Goal: Task Accomplishment & Management: Use online tool/utility

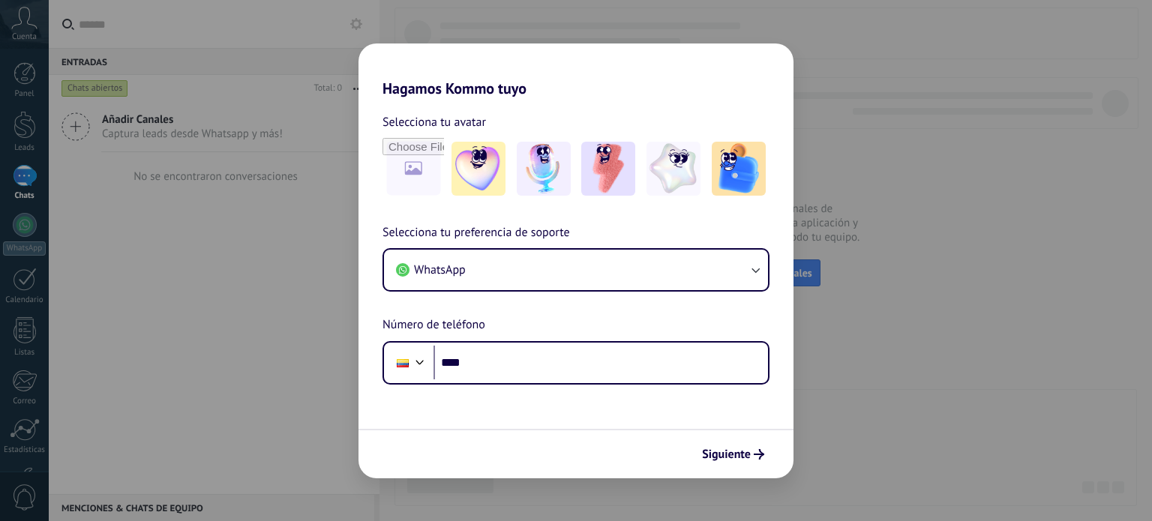
click at [535, 65] on h2 "Hagamos Kommo tuyo" at bounding box center [575, 70] width 435 height 54
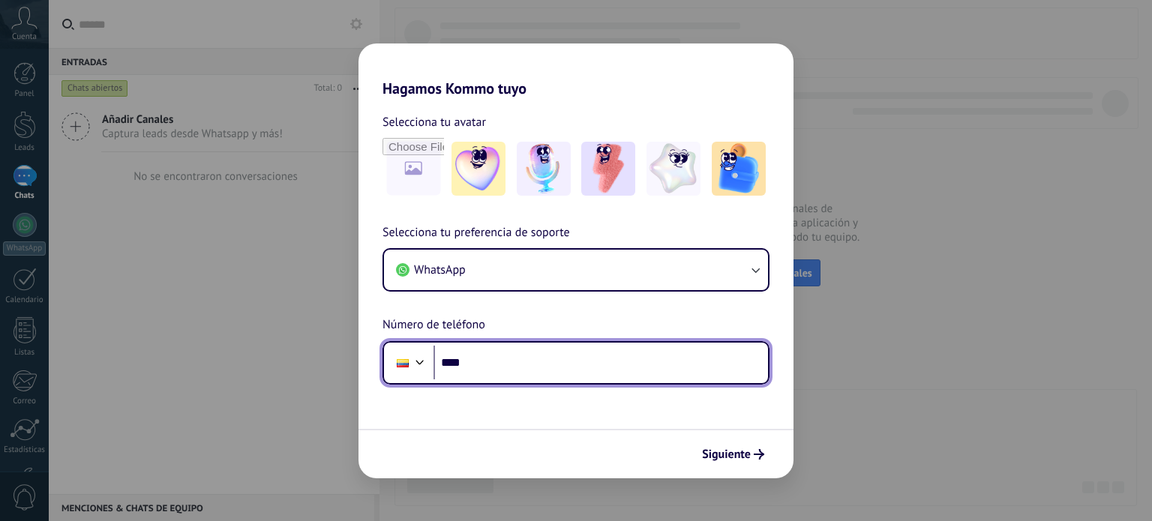
click at [480, 356] on input "****" at bounding box center [600, 363] width 334 height 34
type input "**********"
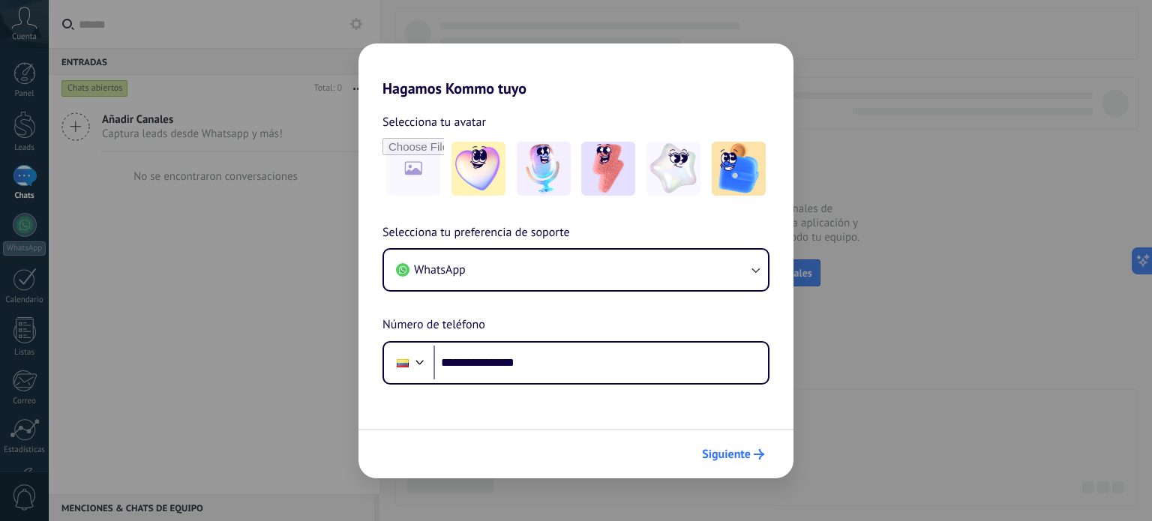
click at [749, 458] on span "Siguiente" at bounding box center [726, 454] width 49 height 10
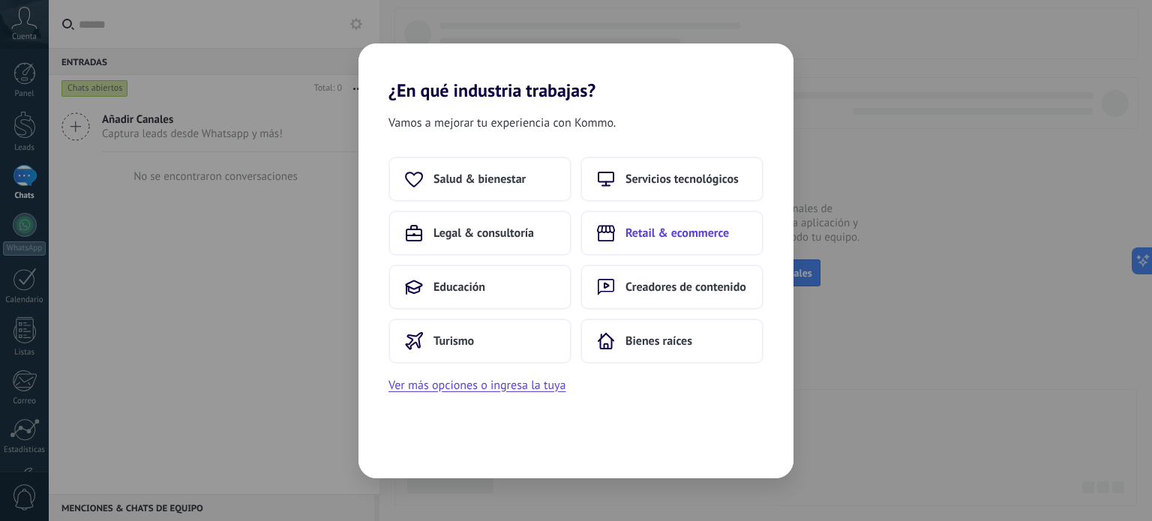
click at [677, 243] on button "Retail & ecommerce" at bounding box center [671, 233] width 183 height 45
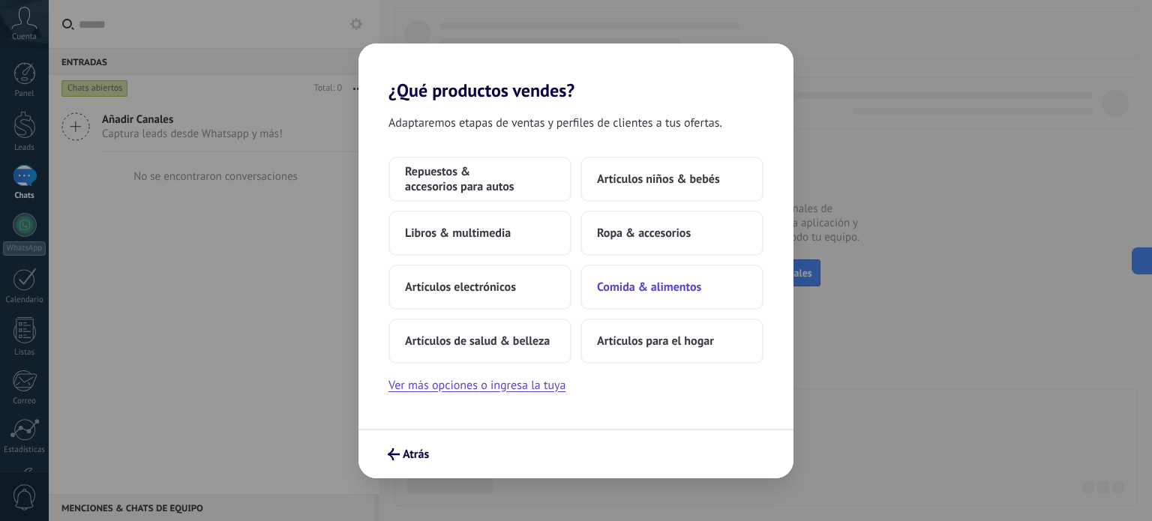
click at [677, 289] on span "Comida & alimentos" at bounding box center [649, 287] width 104 height 15
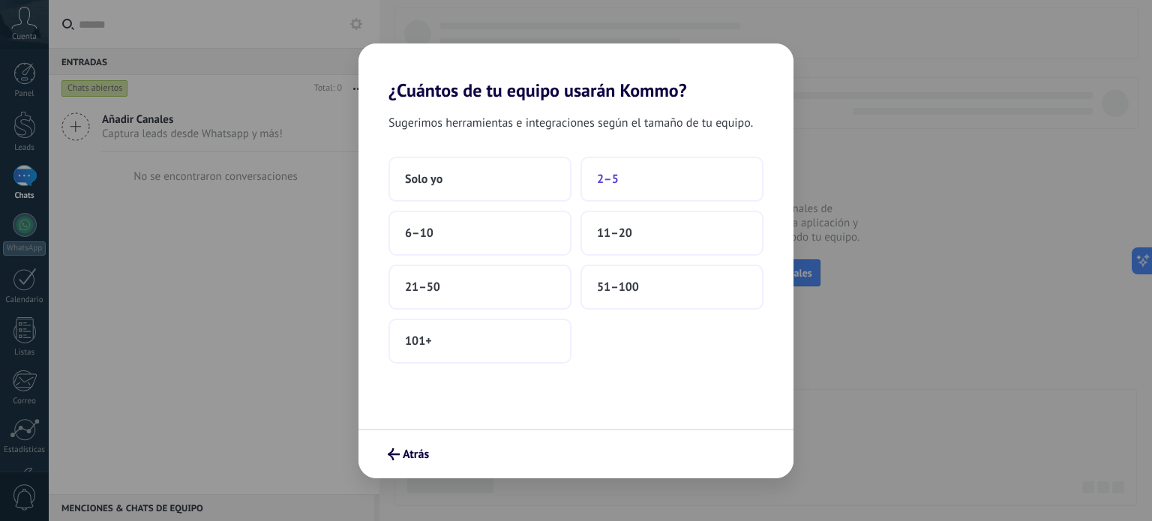
click at [654, 187] on button "2–5" at bounding box center [671, 179] width 183 height 45
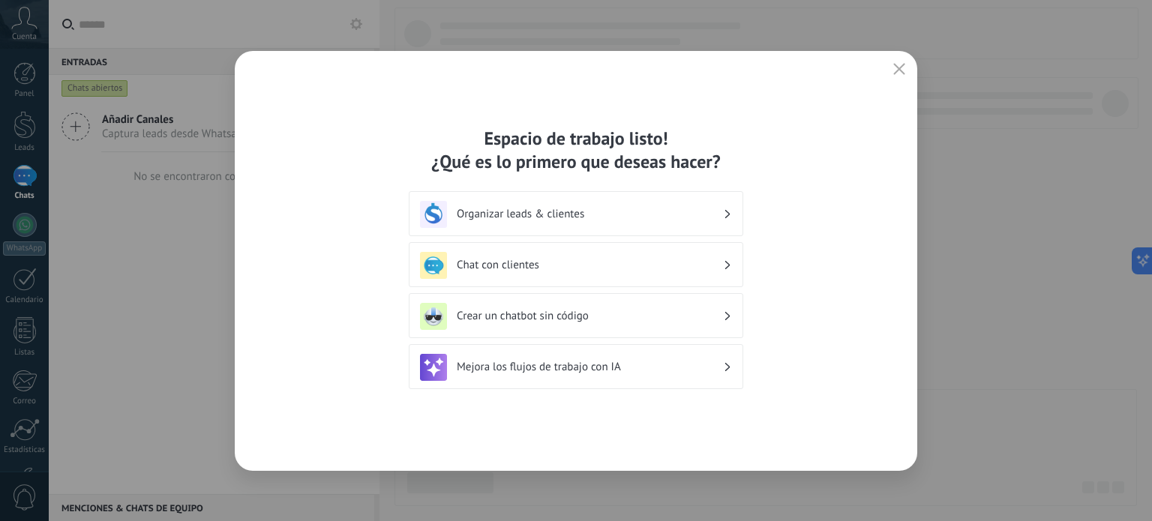
click at [552, 320] on h3 "Crear un chatbot sin código" at bounding box center [590, 316] width 266 height 14
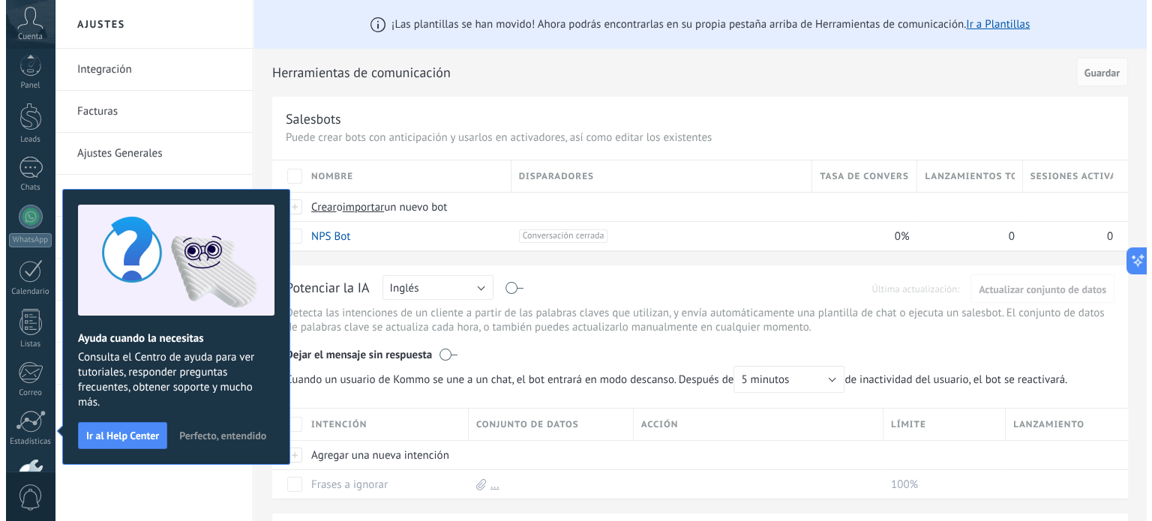
scroll to position [102, 0]
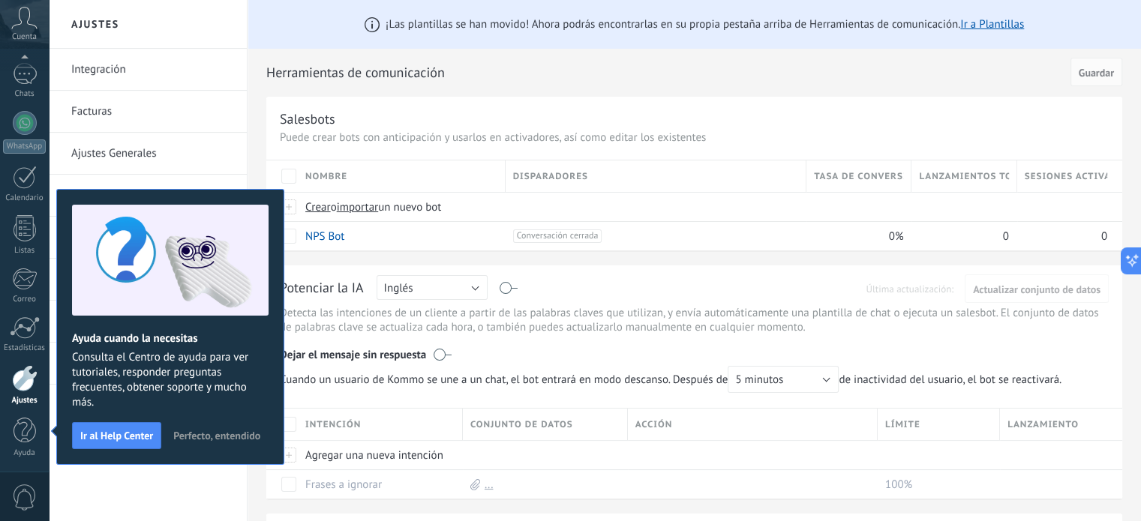
click at [222, 434] on span "Perfecto, entendido" at bounding box center [216, 435] width 87 height 10
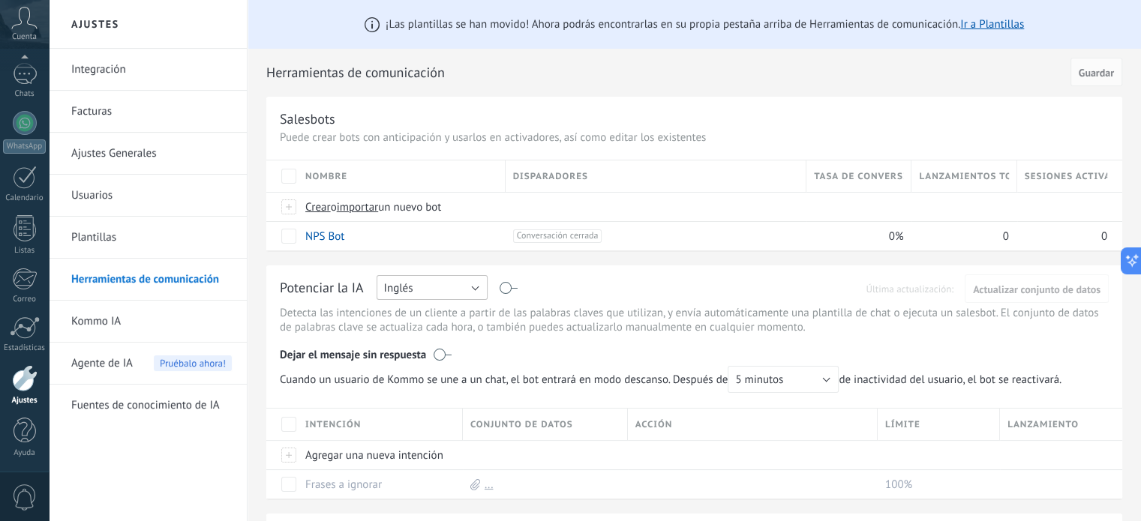
click at [437, 283] on button "Inglés" at bounding box center [431, 287] width 111 height 25
click at [427, 342] on span "Español" at bounding box center [424, 340] width 115 height 14
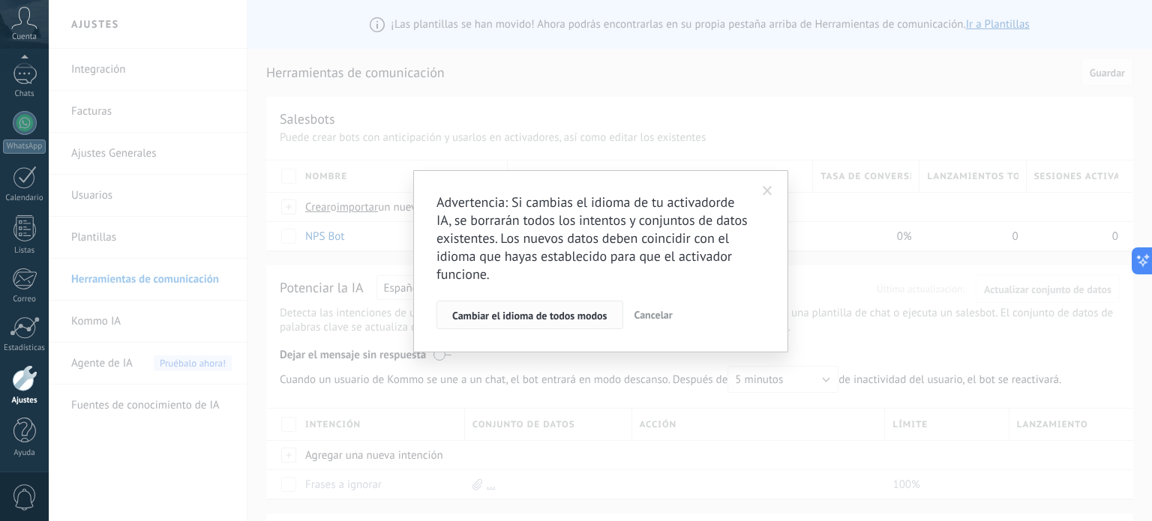
click at [519, 317] on span "Cambiar el idioma de todos modos" at bounding box center [529, 315] width 155 height 10
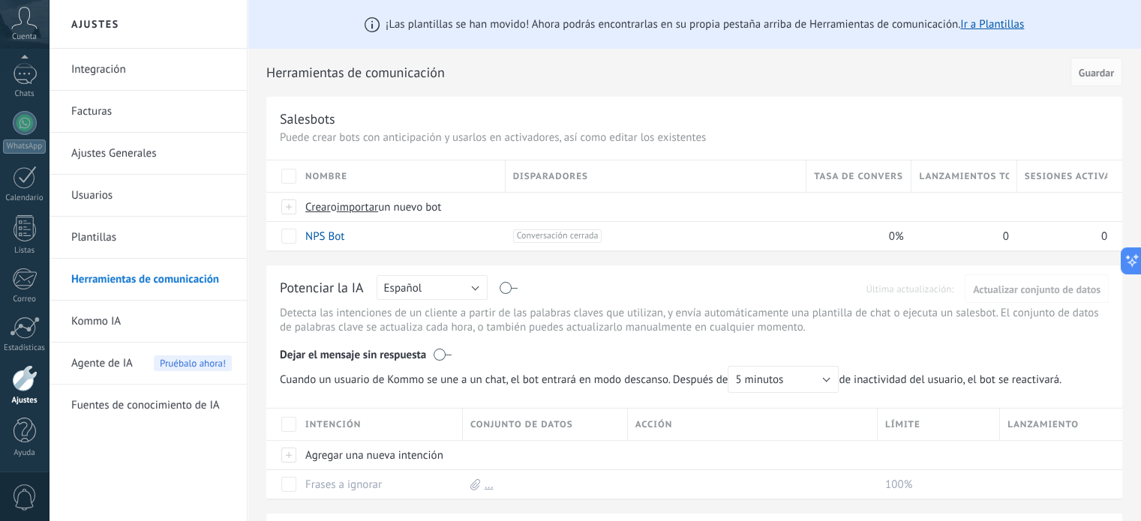
click at [657, 184] on div "Disparadores" at bounding box center [655, 175] width 301 height 31
click at [645, 182] on div "Disparadores" at bounding box center [655, 175] width 301 height 31
click at [386, 174] on div "Nombre" at bounding box center [401, 175] width 207 height 31
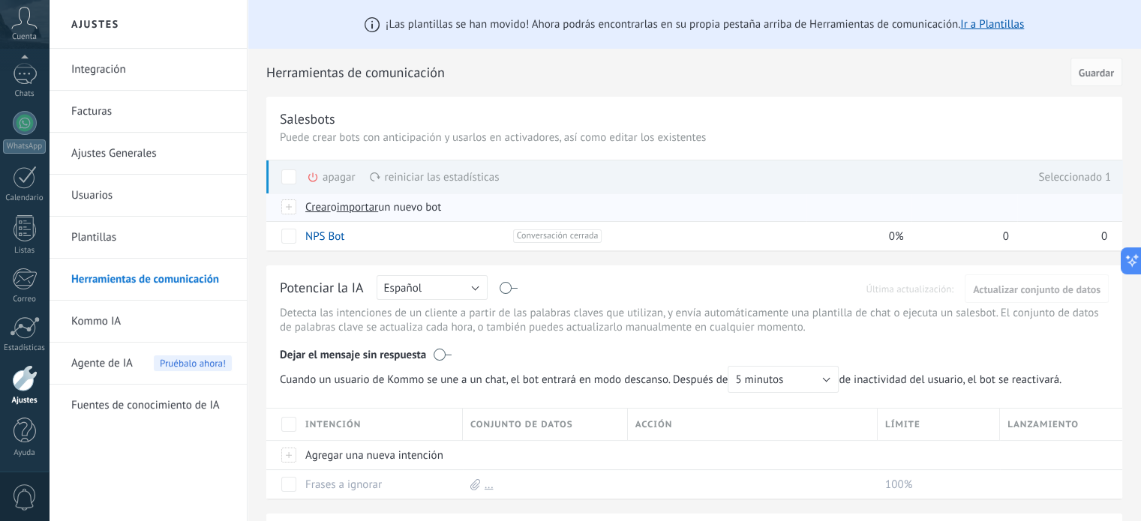
click at [319, 210] on span "Crear" at bounding box center [317, 207] width 25 height 14
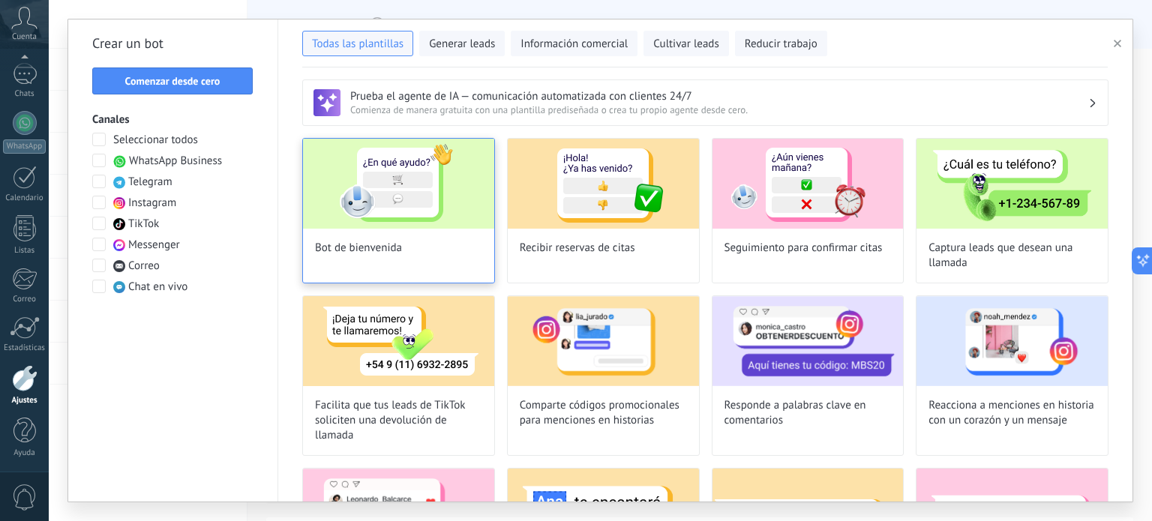
click at [420, 177] on img at bounding box center [398, 184] width 191 height 90
type input "**********"
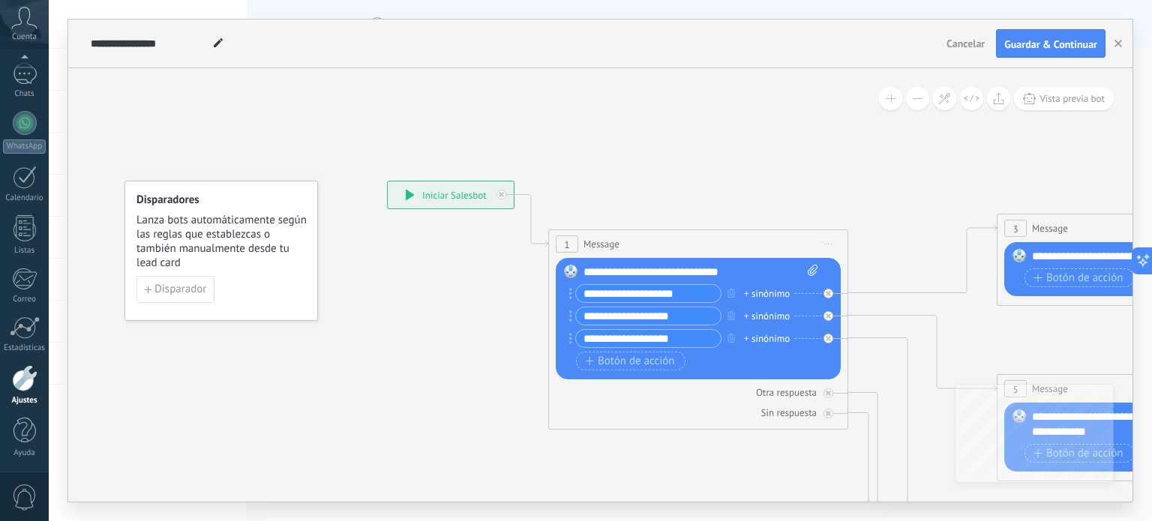
click at [815, 269] on icon at bounding box center [813, 270] width 10 height 11
click input "Subir" at bounding box center [0, 0] width 0 height 0
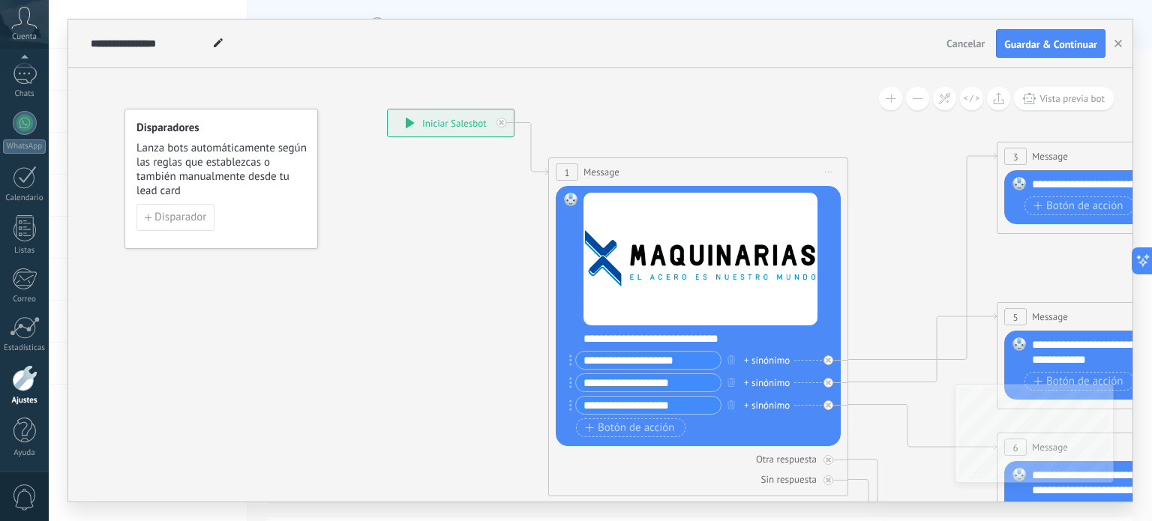
click at [696, 337] on div "**********" at bounding box center [708, 338] width 250 height 15
drag, startPoint x: 649, startPoint y: 337, endPoint x: 720, endPoint y: 335, distance: 71.3
click at [720, 335] on div "**********" at bounding box center [708, 338] width 250 height 15
drag, startPoint x: 744, startPoint y: 336, endPoint x: 613, endPoint y: 348, distance: 131.0
click at [613, 348] on div "**********" at bounding box center [700, 317] width 234 height 248
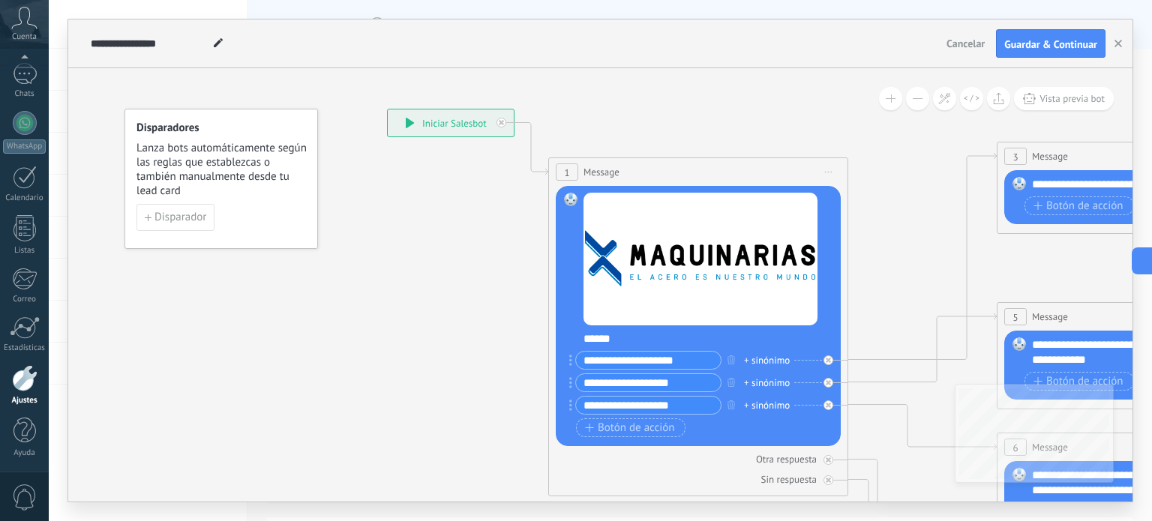
click at [655, 407] on input "**********" at bounding box center [648, 405] width 145 height 17
click at [827, 361] on icon at bounding box center [828, 360] width 5 height 5
click at [0, 0] on icon at bounding box center [0, 0] width 0 height 0
drag, startPoint x: 684, startPoint y: 406, endPoint x: 571, endPoint y: 411, distance: 113.3
click at [548, 410] on div "1 Message ******* (a): Todos los contactos - canales seleccionados Todos los co…" at bounding box center [698, 326] width 300 height 339
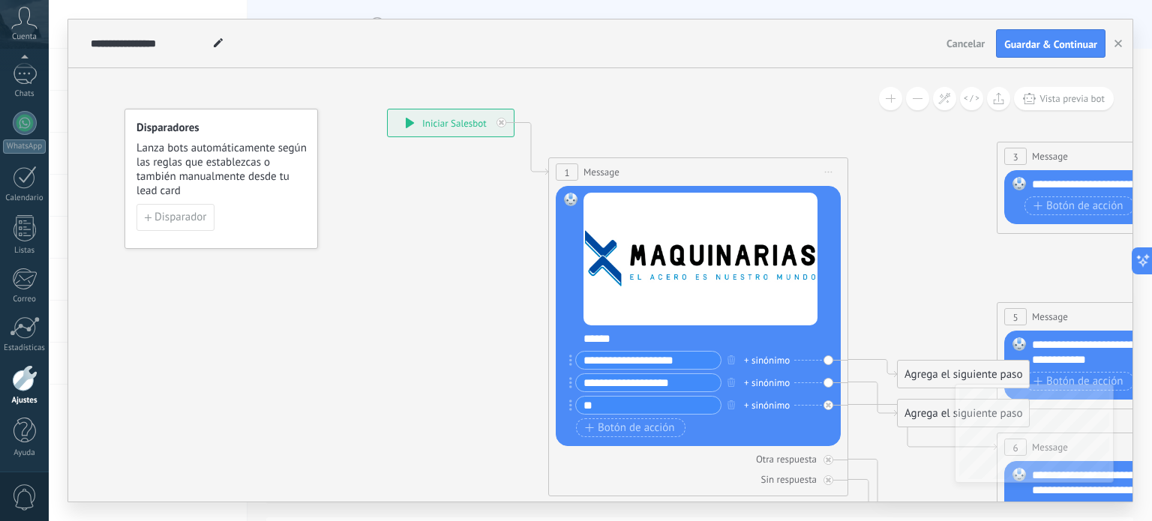
type input "*"
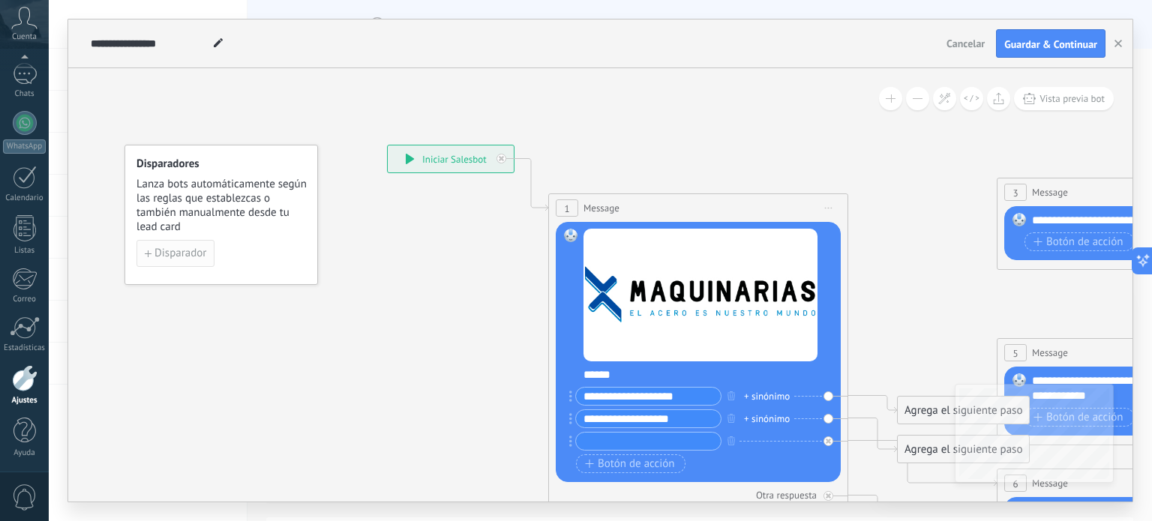
click at [171, 255] on span "Disparador" at bounding box center [180, 253] width 52 height 10
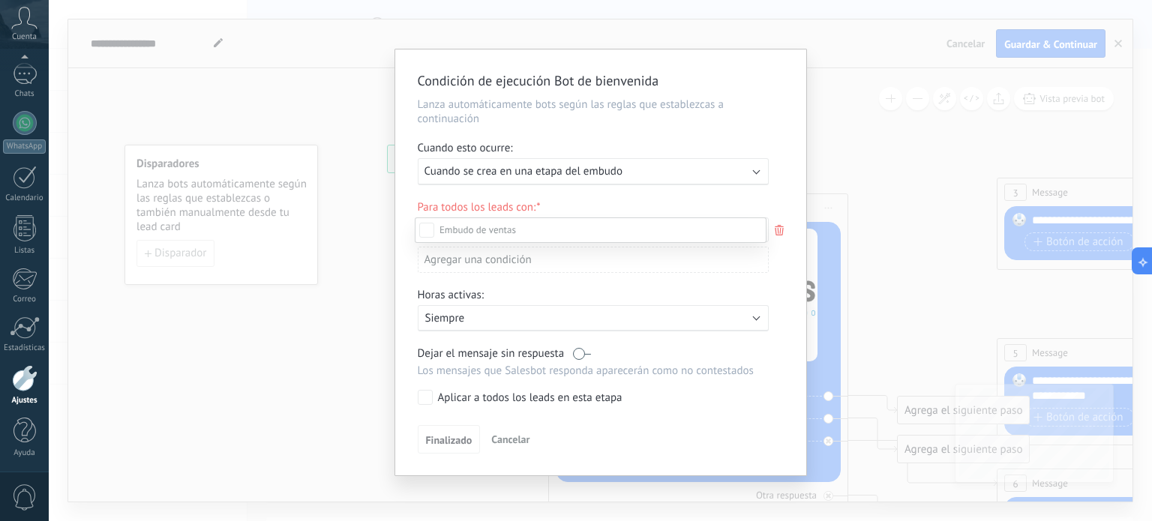
click at [508, 173] on div at bounding box center [600, 260] width 1103 height 521
click at [508, 173] on span "Cuando se crea en una etapa del embudo" at bounding box center [523, 171] width 198 height 14
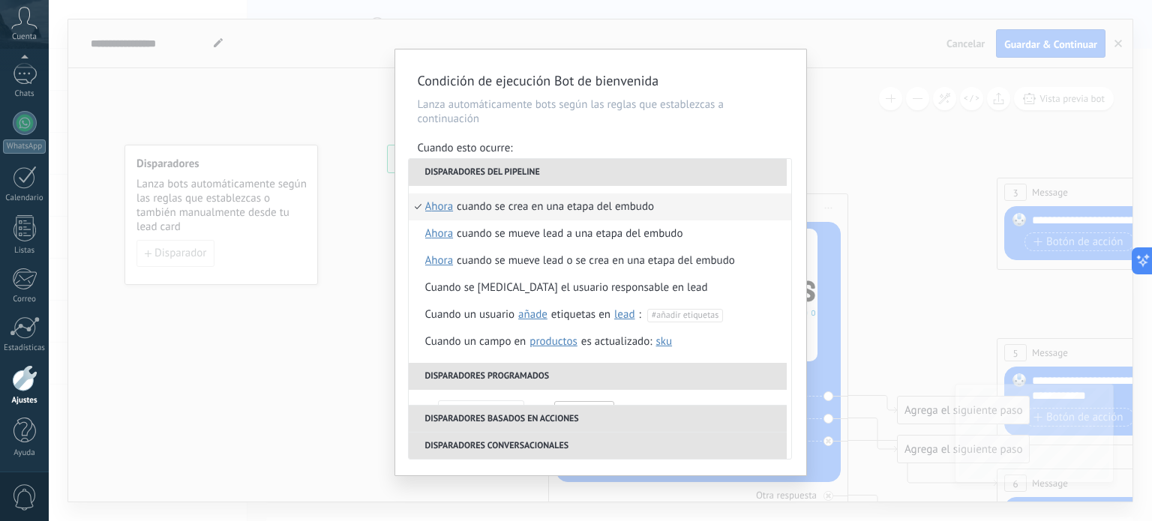
click at [327, 95] on div "Condición de ejecución Bot de bienvenida Lanza automáticamente bots según las r…" at bounding box center [600, 260] width 1103 height 521
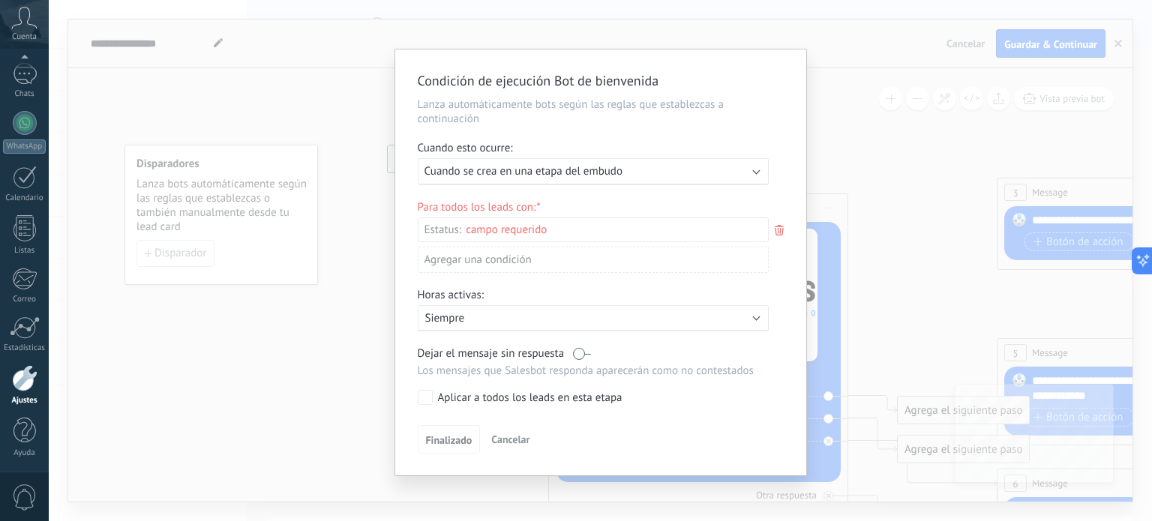
click at [879, 131] on div "Condición de ejecución Bot de bienvenida Lanza automáticamente bots según las r…" at bounding box center [600, 260] width 1103 height 521
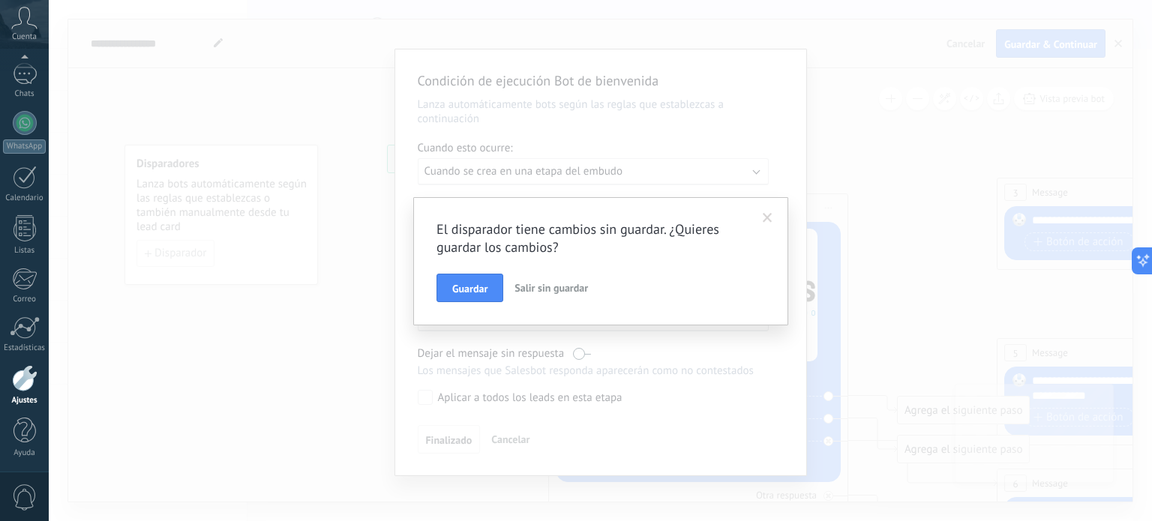
click at [768, 214] on span at bounding box center [768, 218] width 10 height 10
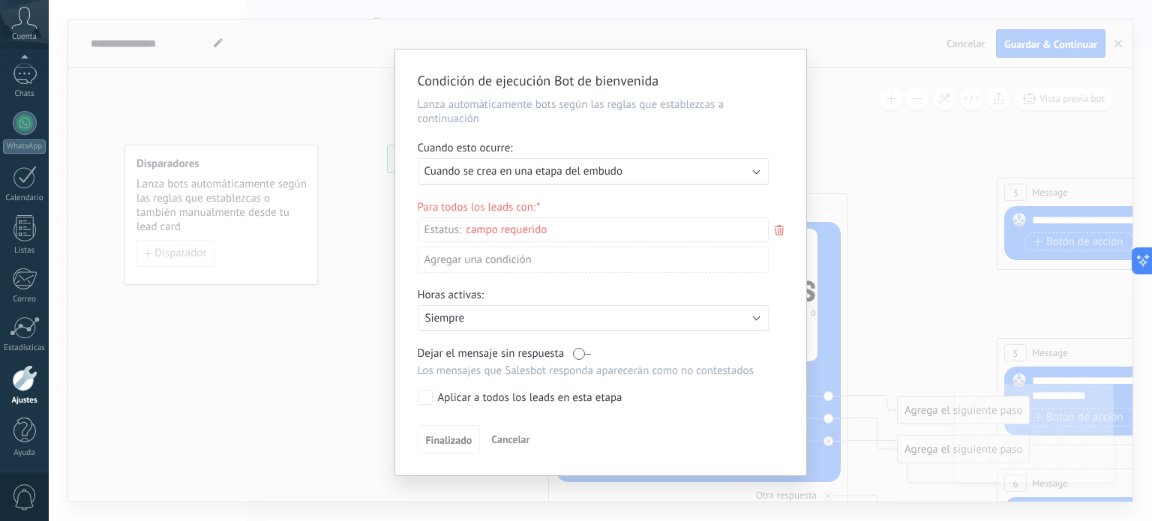
click at [774, 230] on icon at bounding box center [779, 230] width 16 height 18
click at [323, 101] on div at bounding box center [600, 260] width 1103 height 521
click at [469, 441] on button "Finalizado" at bounding box center [449, 439] width 63 height 28
click at [451, 440] on span "Finalizado" at bounding box center [449, 440] width 46 height 10
click at [507, 439] on span "Cancelar" at bounding box center [510, 439] width 38 height 13
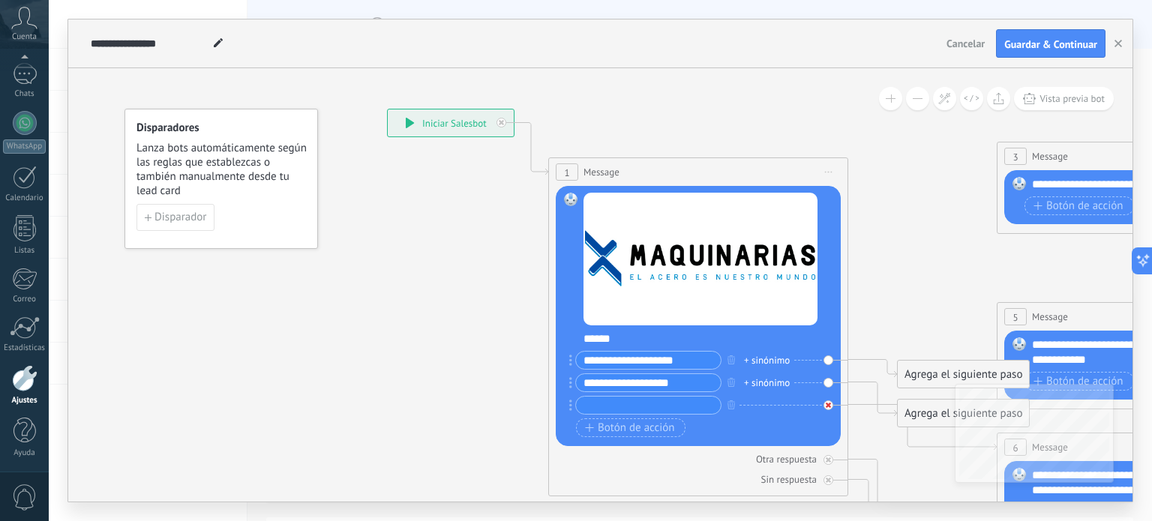
click at [832, 403] on div at bounding box center [828, 405] width 10 height 10
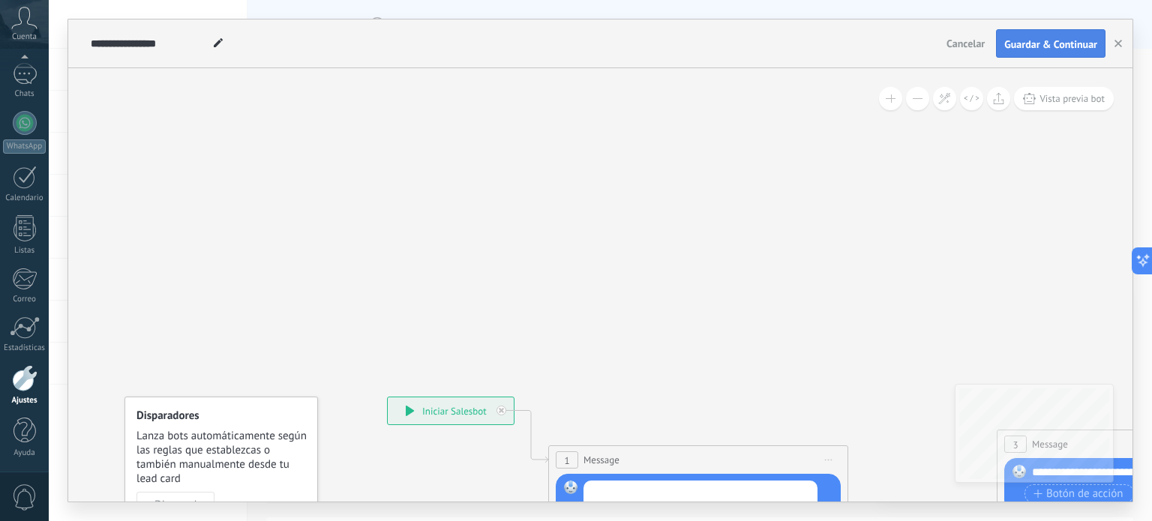
click at [1056, 44] on span "Guardar & Continuar" at bounding box center [1050, 44] width 93 height 10
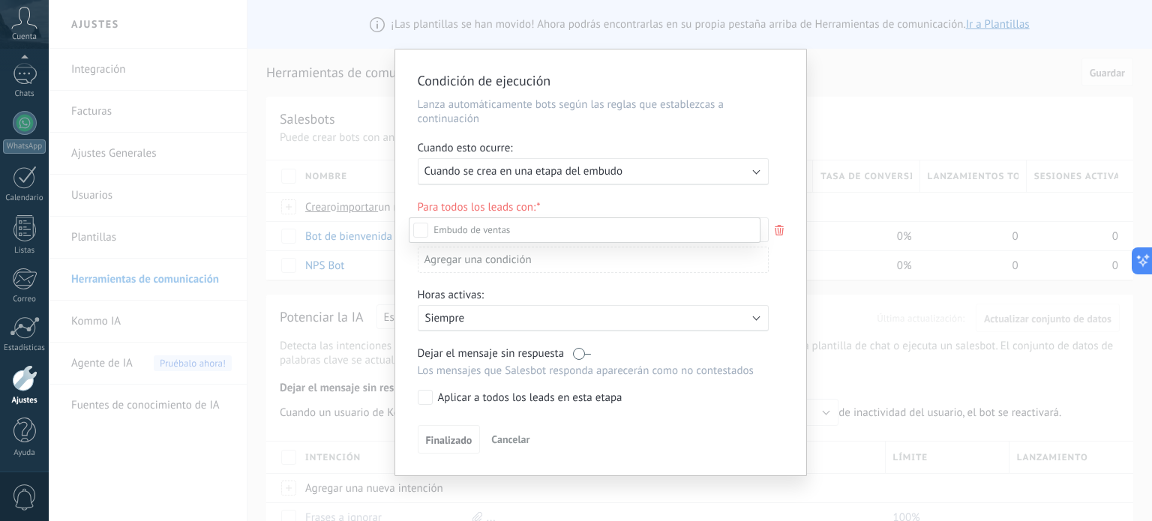
click at [507, 172] on div at bounding box center [600, 260] width 1103 height 521
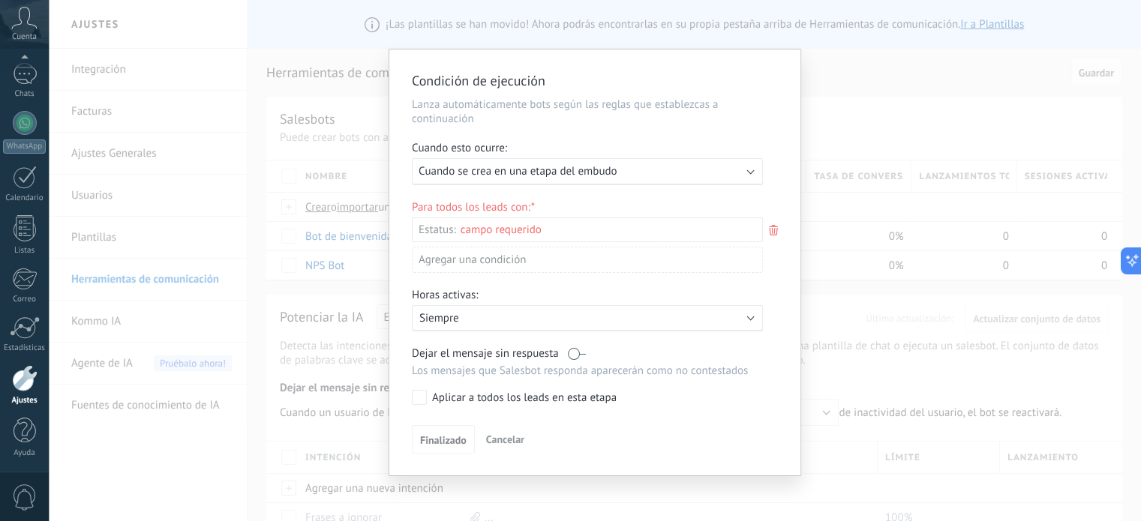
click at [769, 233] on icon at bounding box center [773, 230] width 16 height 18
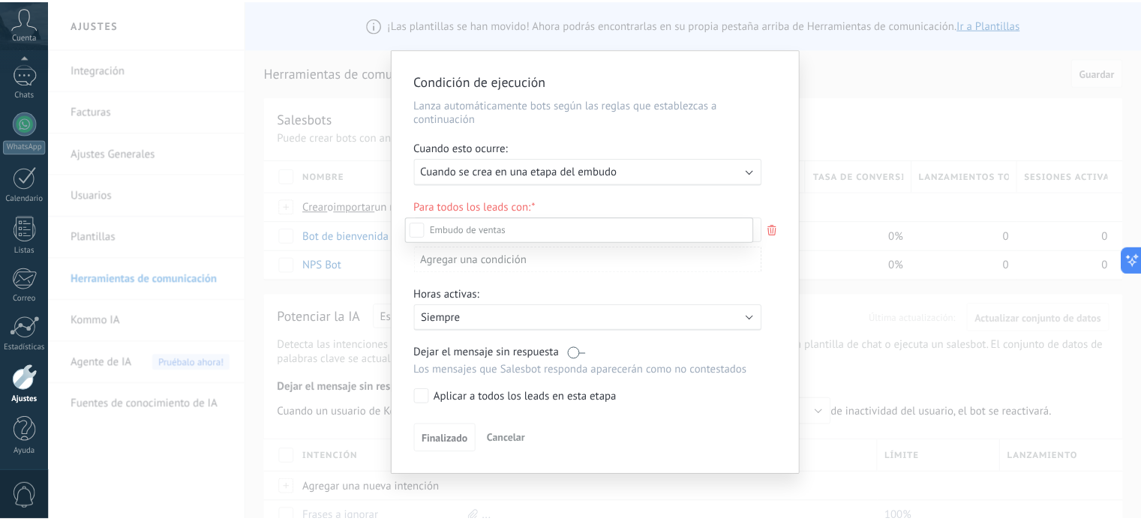
scroll to position [203, 0]
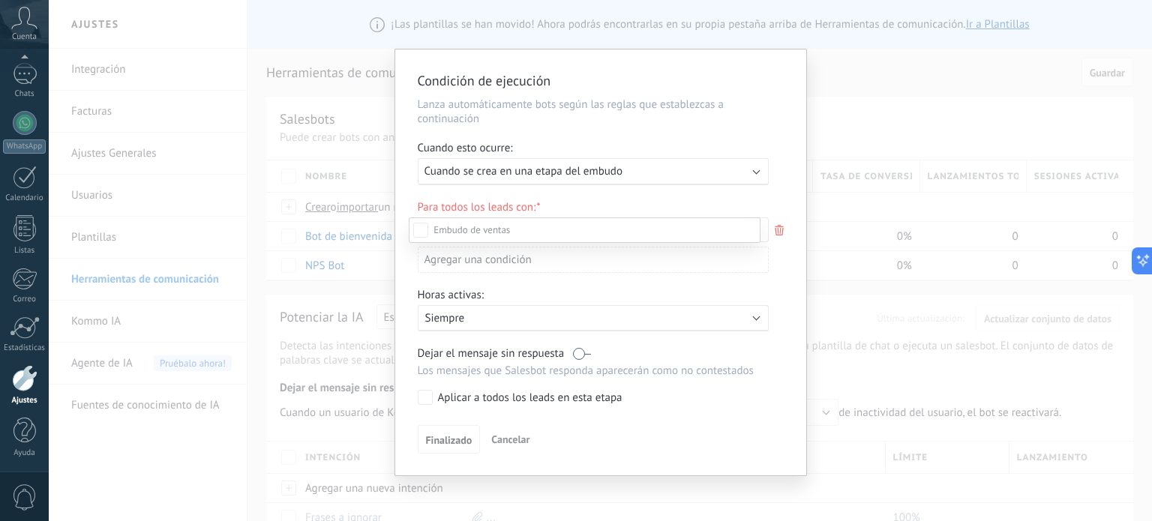
click at [726, 314] on div "Leads Entrantes Nueva consulta Cualificado Cotización enviada Pedido creado Ped…" at bounding box center [585, 367] width 352 height 301
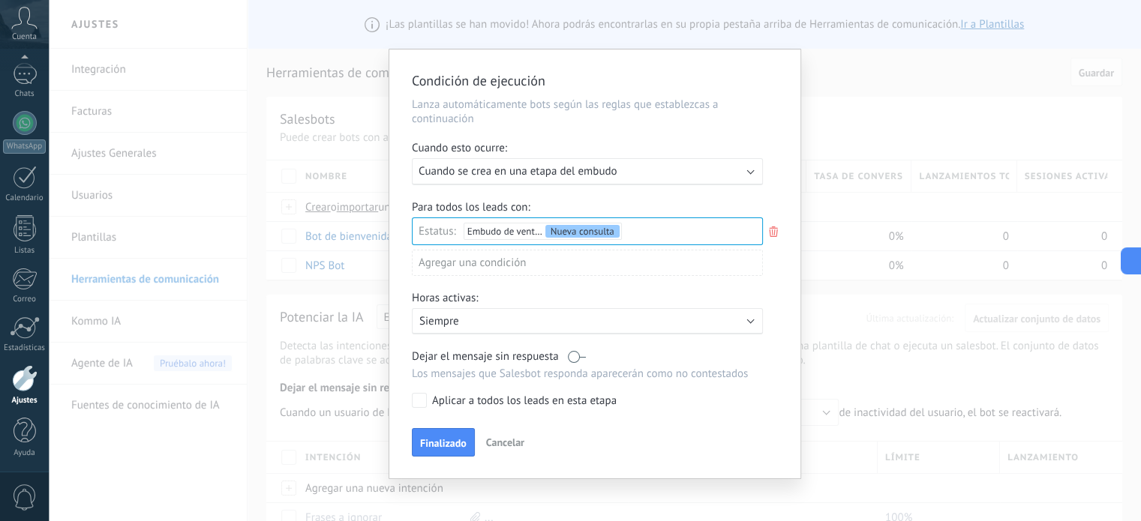
click at [504, 317] on p "Siempre" at bounding box center [550, 321] width 262 height 14
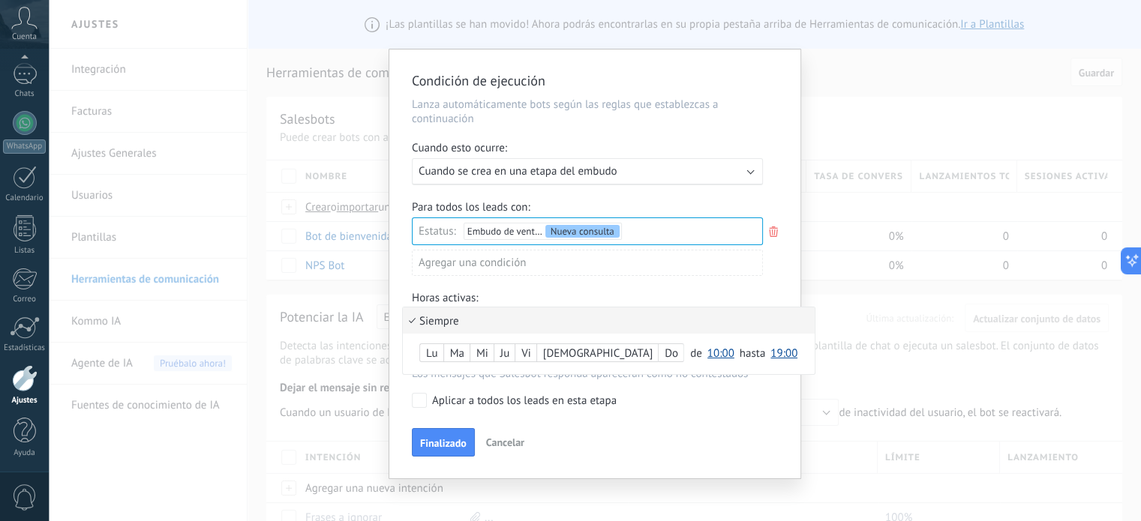
click at [707, 354] on span "10:00" at bounding box center [720, 353] width 27 height 14
click at [702, 377] on span "10:00" at bounding box center [723, 374] width 42 height 14
click at [770, 352] on span "19:00" at bounding box center [783, 353] width 27 height 14
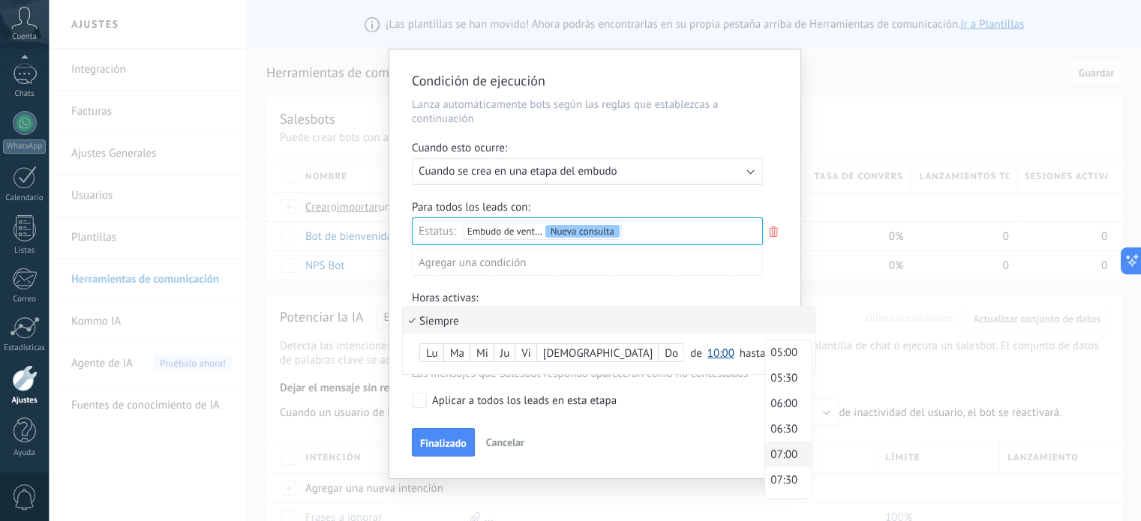
click at [765, 453] on span "07:00" at bounding box center [786, 455] width 42 height 14
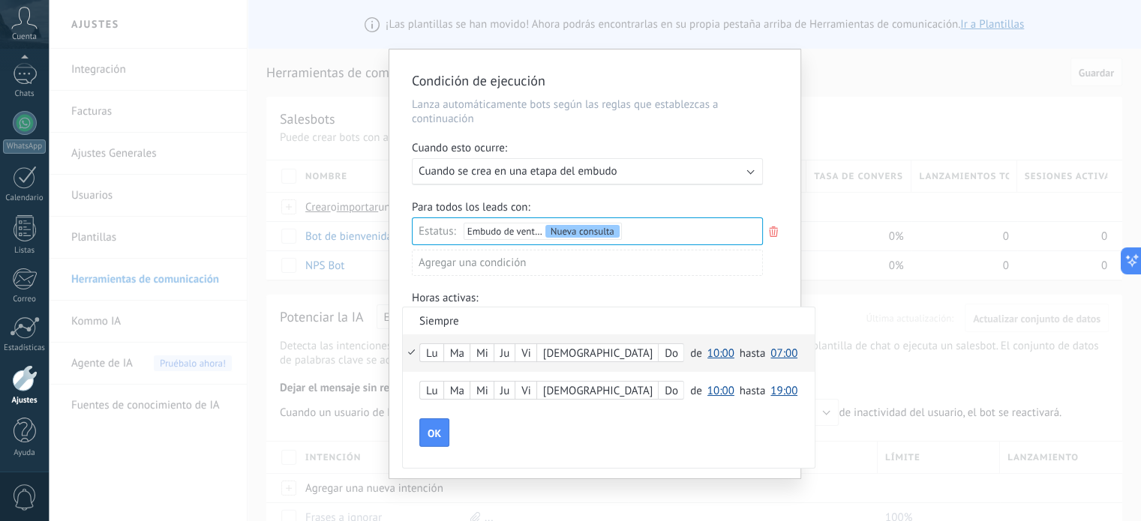
click at [707, 353] on span "10:00" at bounding box center [720, 353] width 27 height 14
click at [702, 409] on span "22:00" at bounding box center [723, 410] width 42 height 14
click at [429, 431] on span "OK" at bounding box center [433, 433] width 13 height 10
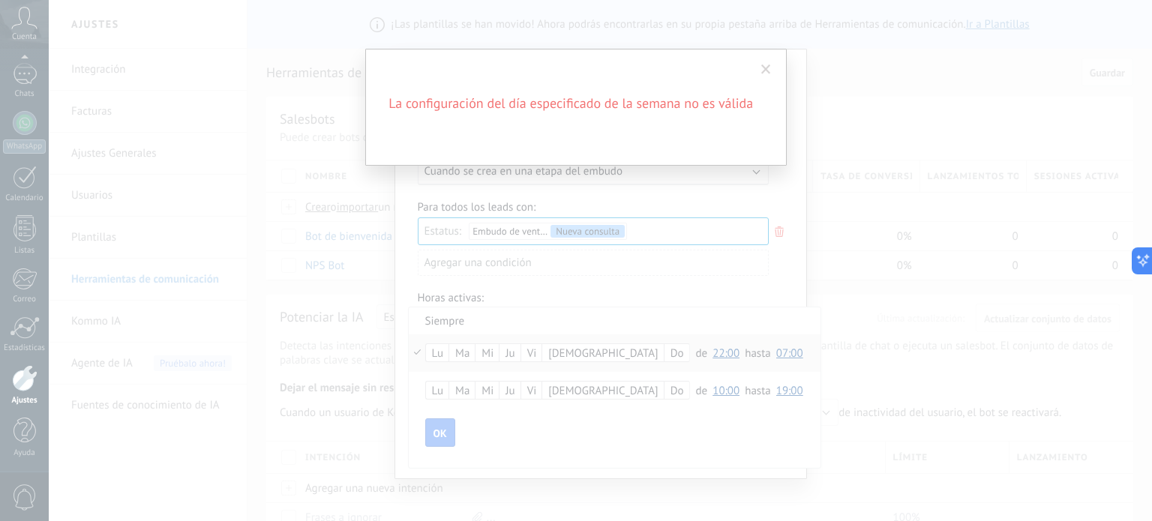
click at [588, 123] on div "La configuración del día especificado de la semana no es válida" at bounding box center [575, 107] width 421 height 117
click at [771, 72] on span at bounding box center [766, 69] width 25 height 25
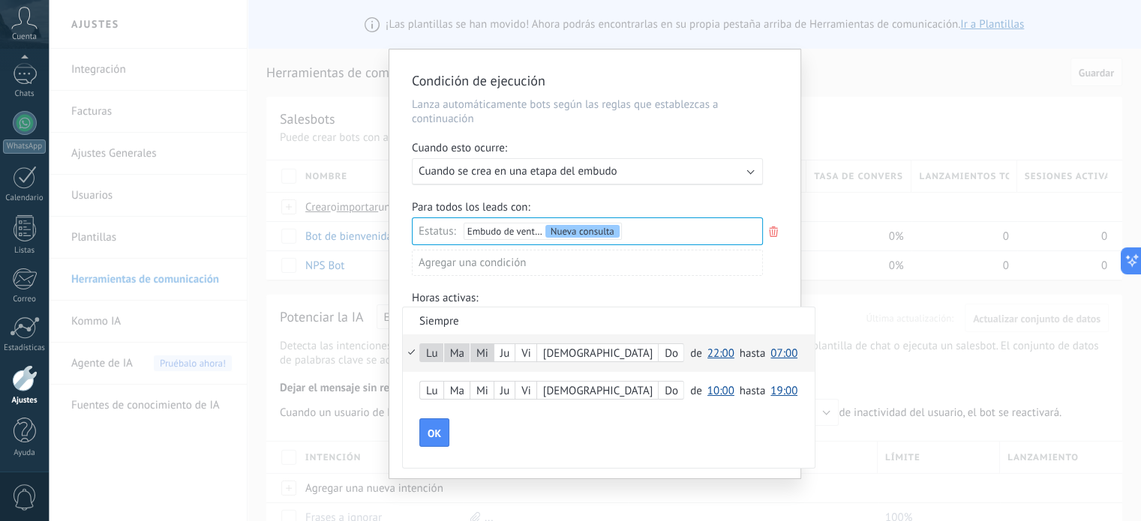
click at [553, 352] on label "[DEMOGRAPHIC_DATA]" at bounding box center [597, 352] width 121 height 17
click at [489, 352] on div "Mi" at bounding box center [481, 353] width 23 height 21
click at [435, 350] on div "Lu" at bounding box center [431, 353] width 23 height 21
click at [436, 436] on span "OK" at bounding box center [433, 433] width 13 height 10
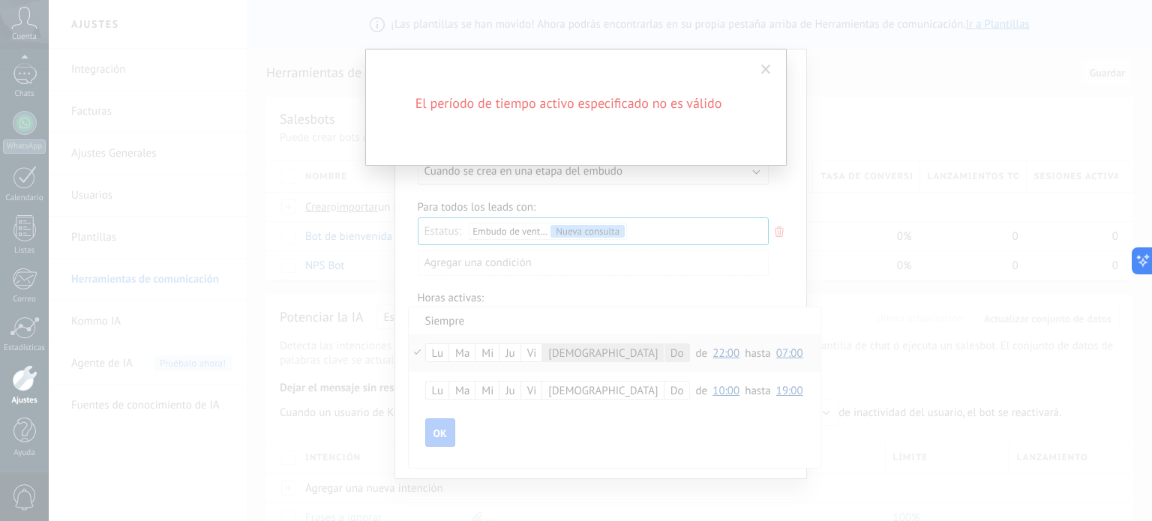
click at [771, 65] on span at bounding box center [766, 69] width 25 height 25
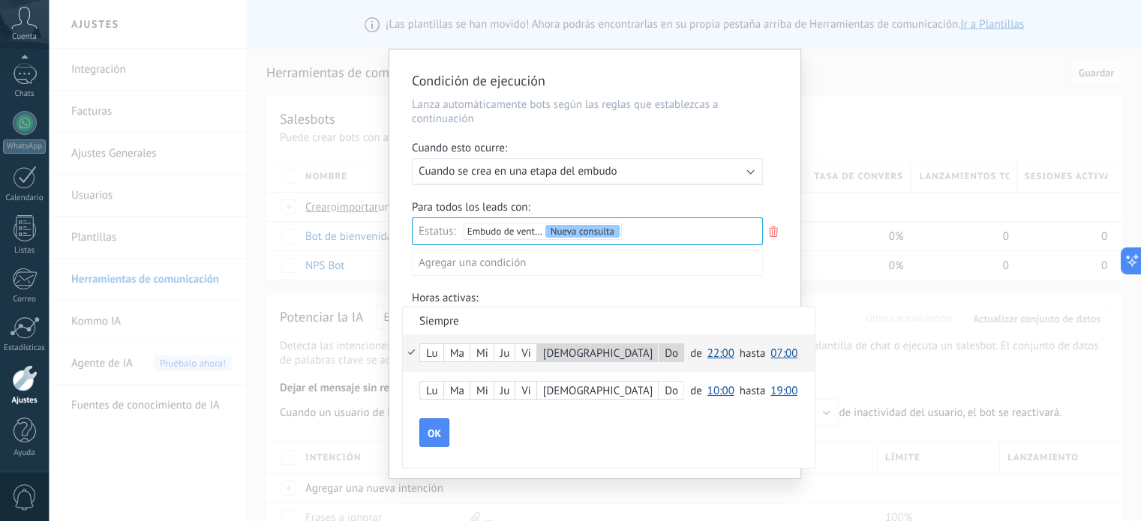
scroll to position [6, 0]
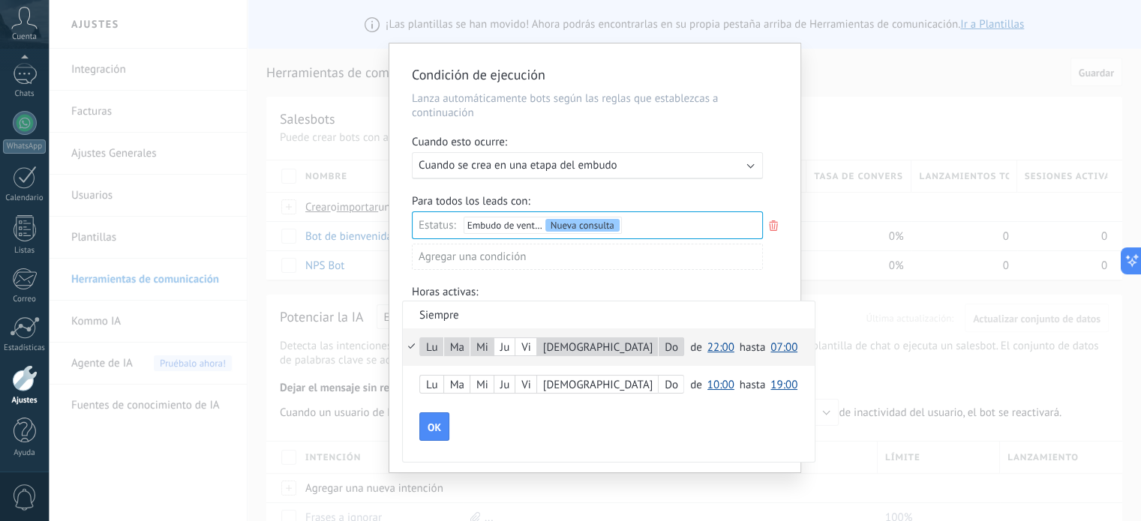
click at [508, 349] on label "Ju" at bounding box center [504, 346] width 20 height 17
click at [435, 418] on button "OK" at bounding box center [434, 426] width 30 height 28
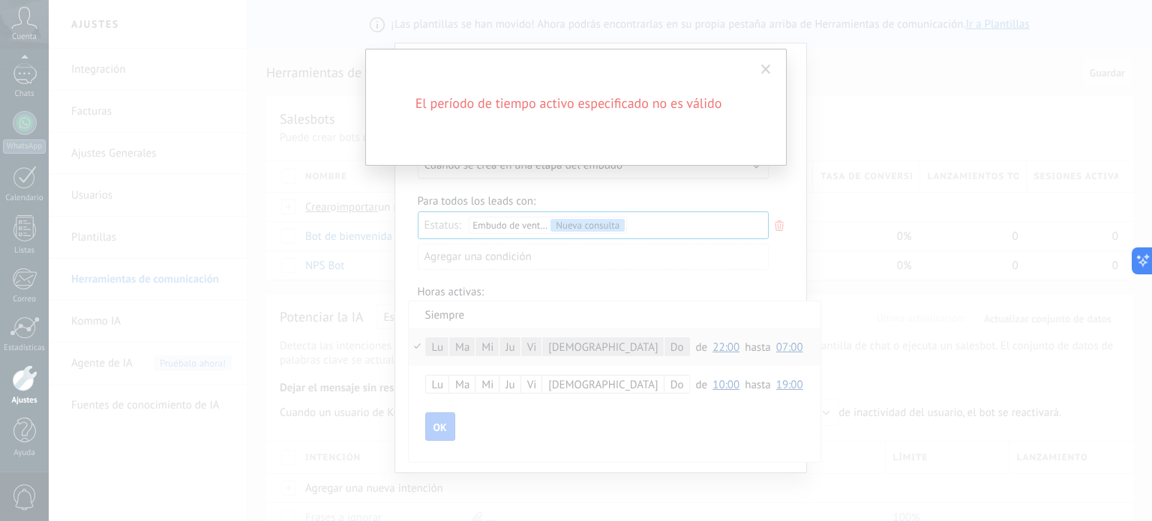
click at [768, 66] on span at bounding box center [766, 69] width 10 height 10
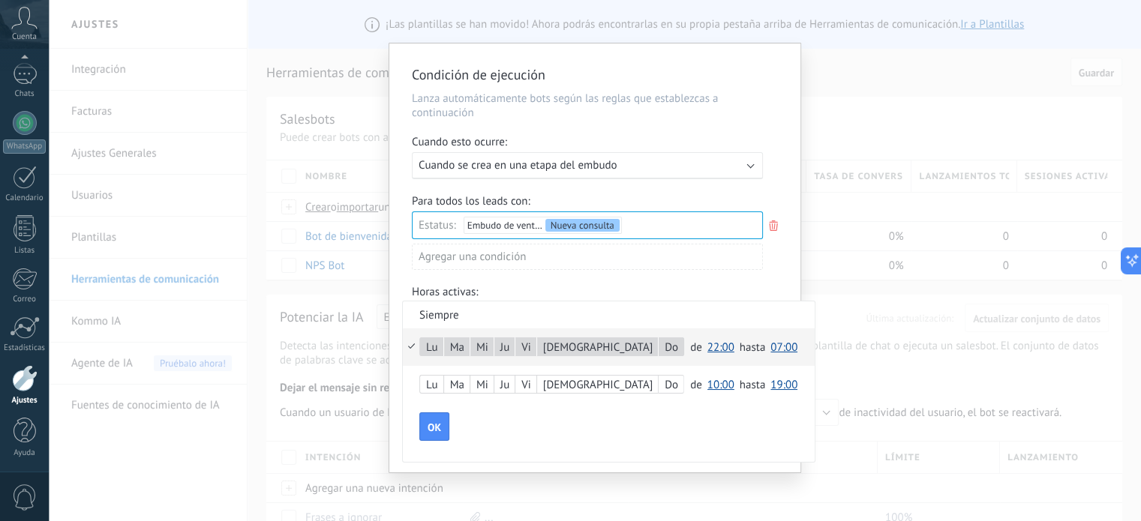
click at [590, 222] on div at bounding box center [594, 257] width 411 height 429
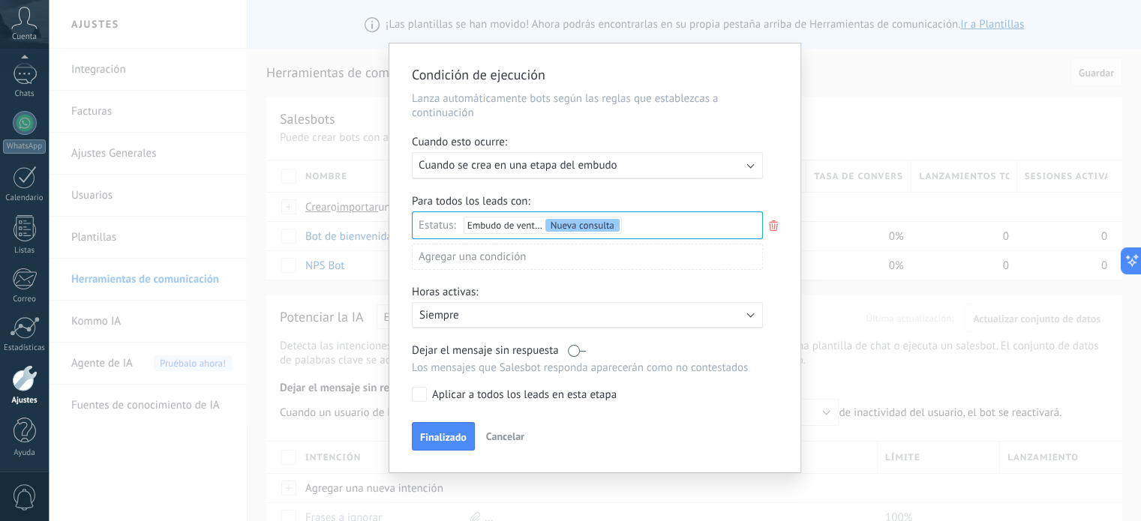
click at [488, 318] on p "Siempre" at bounding box center [550, 315] width 262 height 14
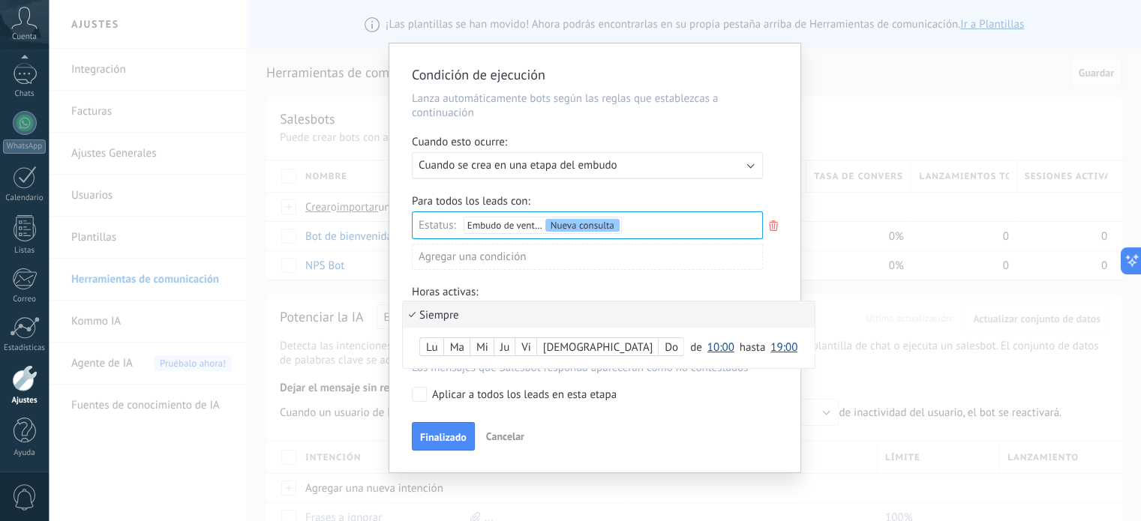
click at [411, 311] on li "Siempre" at bounding box center [609, 314] width 412 height 26
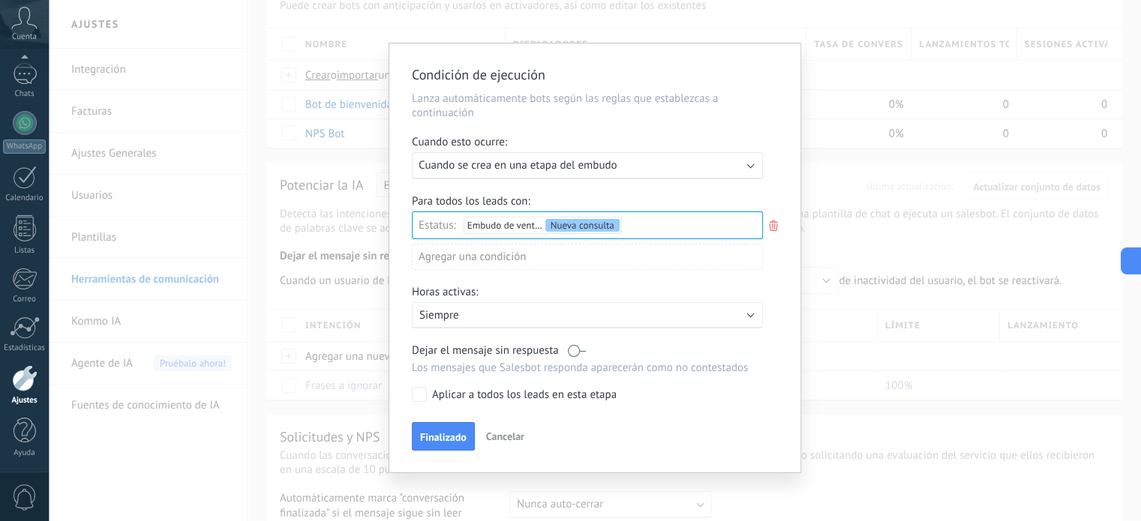
scroll to position [150, 0]
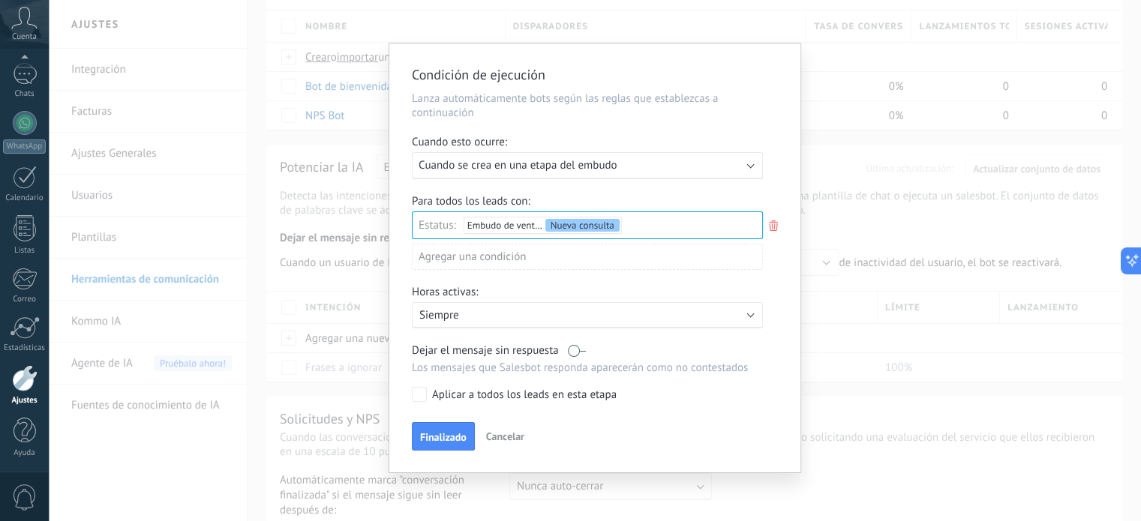
click at [552, 319] on p "Siempre" at bounding box center [550, 315] width 262 height 14
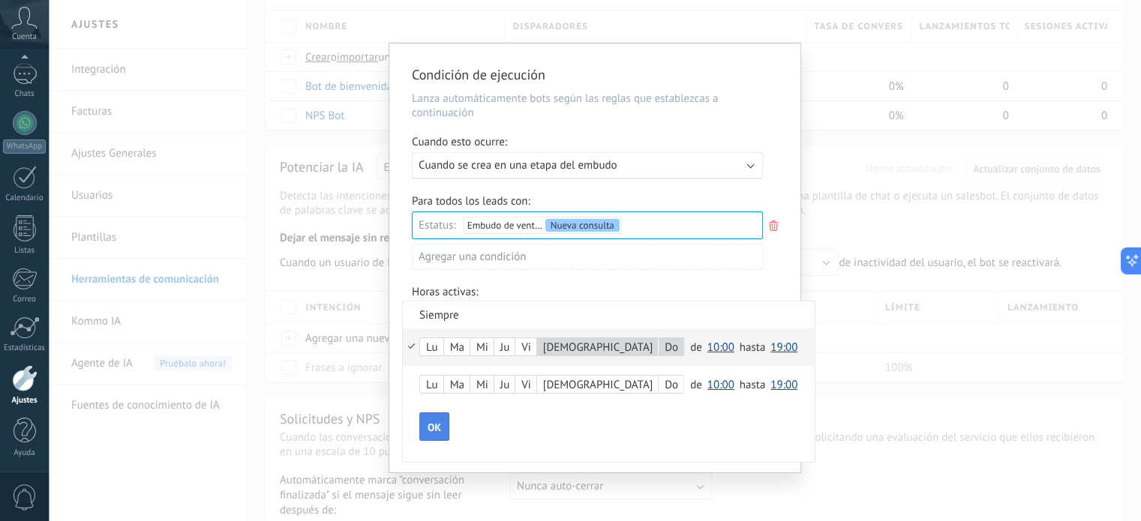
click at [435, 424] on span "OK" at bounding box center [433, 427] width 13 height 10
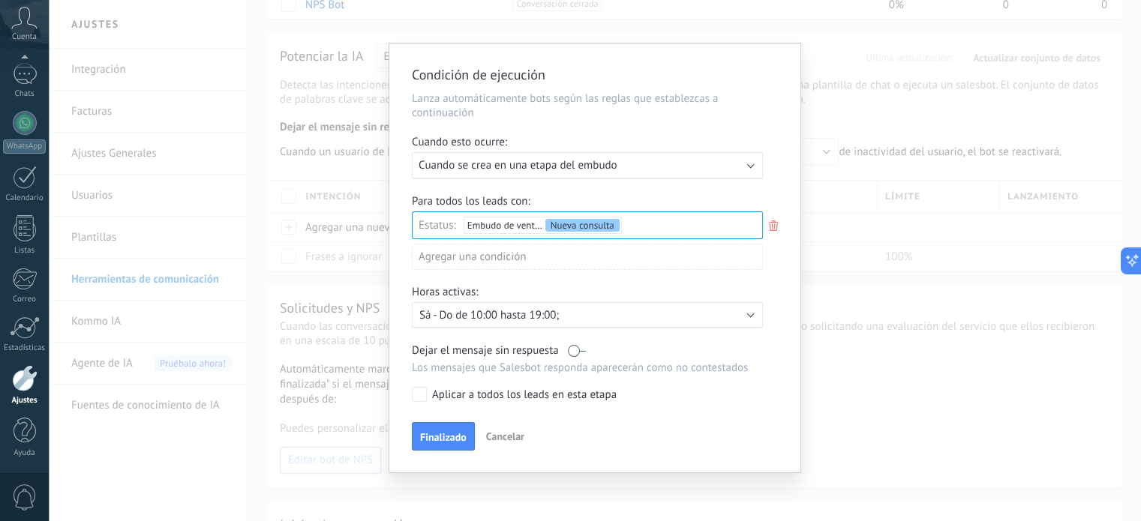
scroll to position [300, 0]
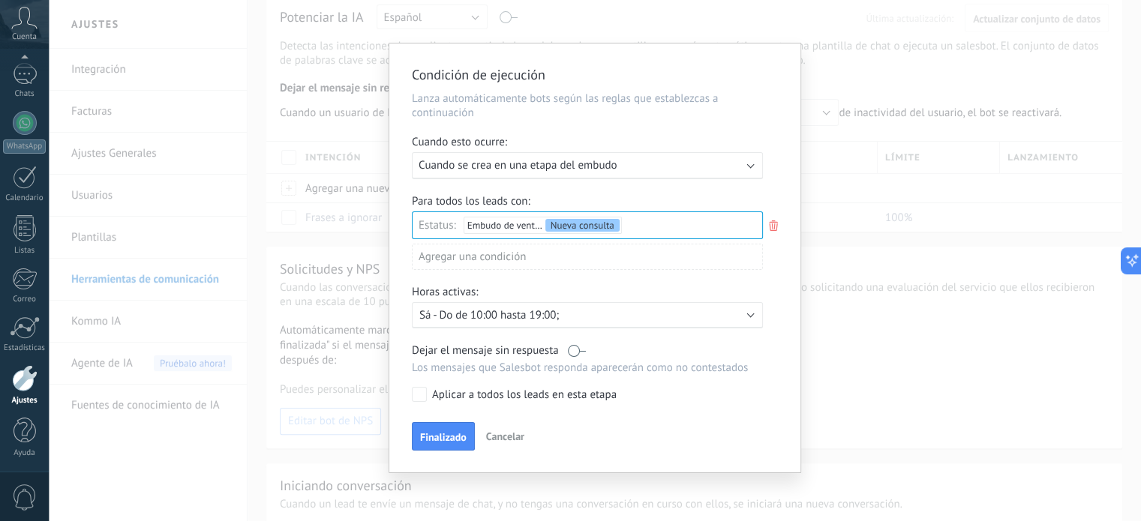
click at [573, 351] on label at bounding box center [577, 350] width 18 height 14
click at [429, 436] on span "Finalizado" at bounding box center [443, 437] width 46 height 10
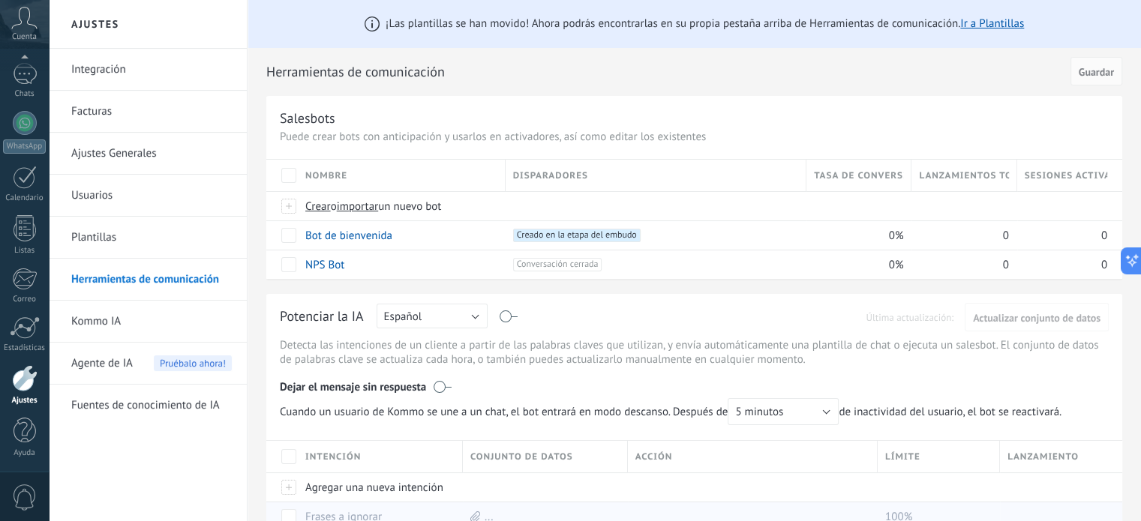
scroll to position [0, 0]
click at [1086, 80] on button "Guardar" at bounding box center [1096, 72] width 52 height 28
click at [1092, 74] on span "Guardar" at bounding box center [1095, 72] width 35 height 10
click at [1089, 72] on span "Guardar" at bounding box center [1095, 72] width 35 height 10
click at [1090, 74] on span "Guardar" at bounding box center [1095, 72] width 35 height 10
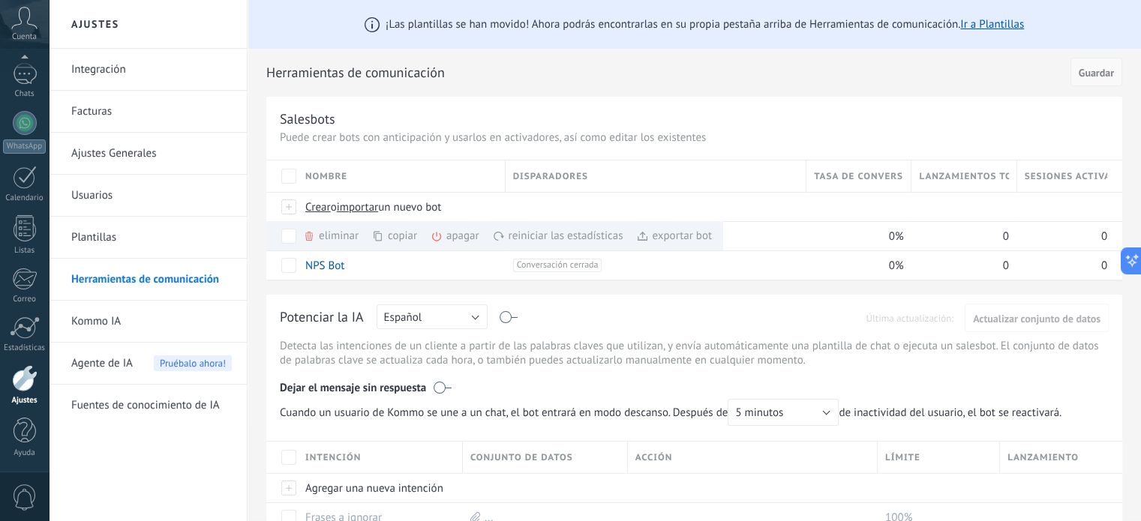
click at [1090, 74] on span "Guardar" at bounding box center [1095, 72] width 35 height 10
click at [144, 326] on link "Kommo IA" at bounding box center [151, 322] width 160 height 42
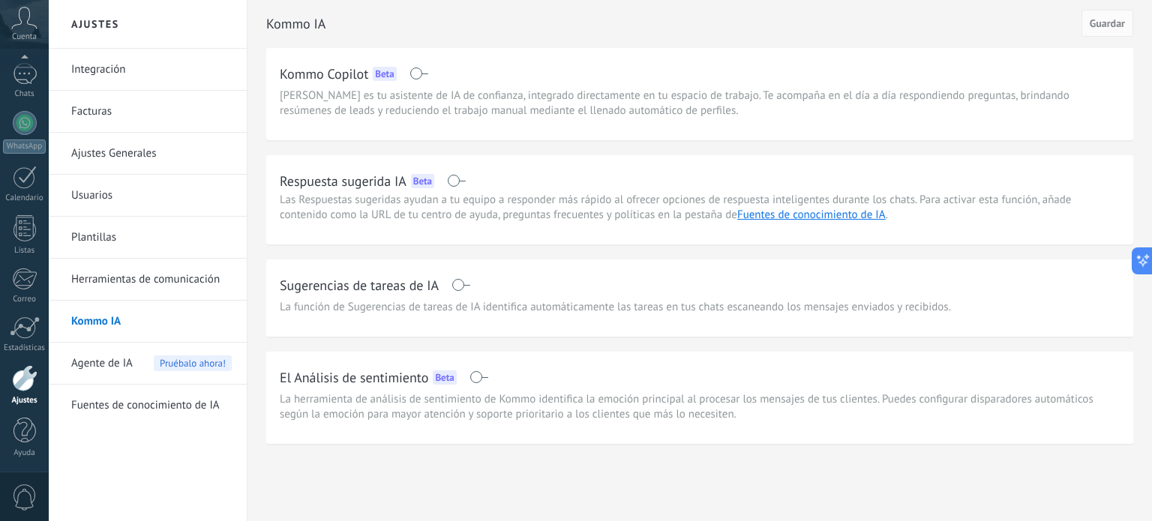
click at [126, 71] on link "Integración" at bounding box center [151, 70] width 160 height 42
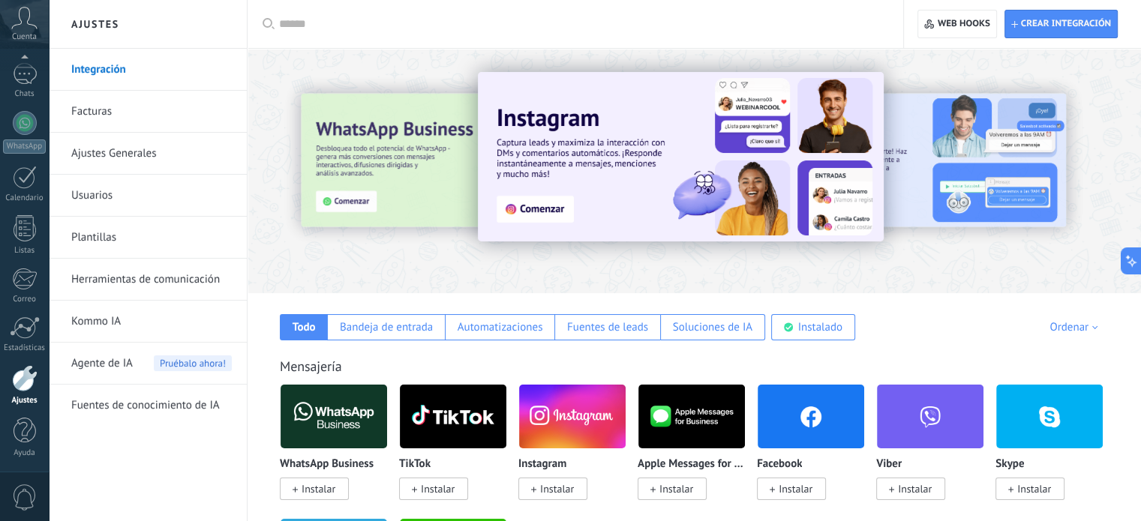
click at [563, 412] on img at bounding box center [572, 416] width 106 height 73
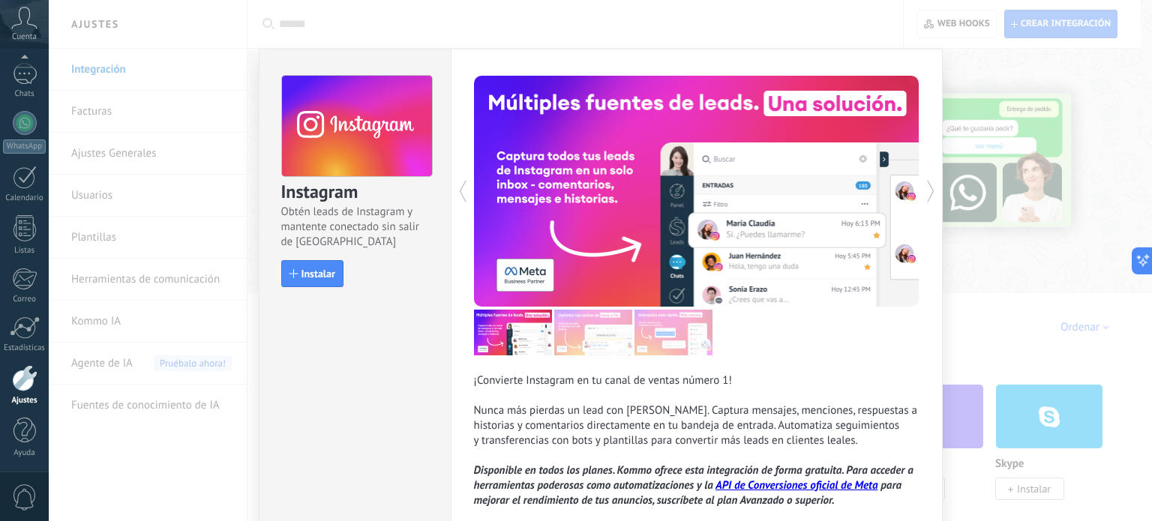
drag, startPoint x: 420, startPoint y: 278, endPoint x: 424, endPoint y: 271, distance: 8.7
click at [424, 271] on div "Instalar" at bounding box center [356, 273] width 150 height 27
